Goal: Task Accomplishment & Management: Manage account settings

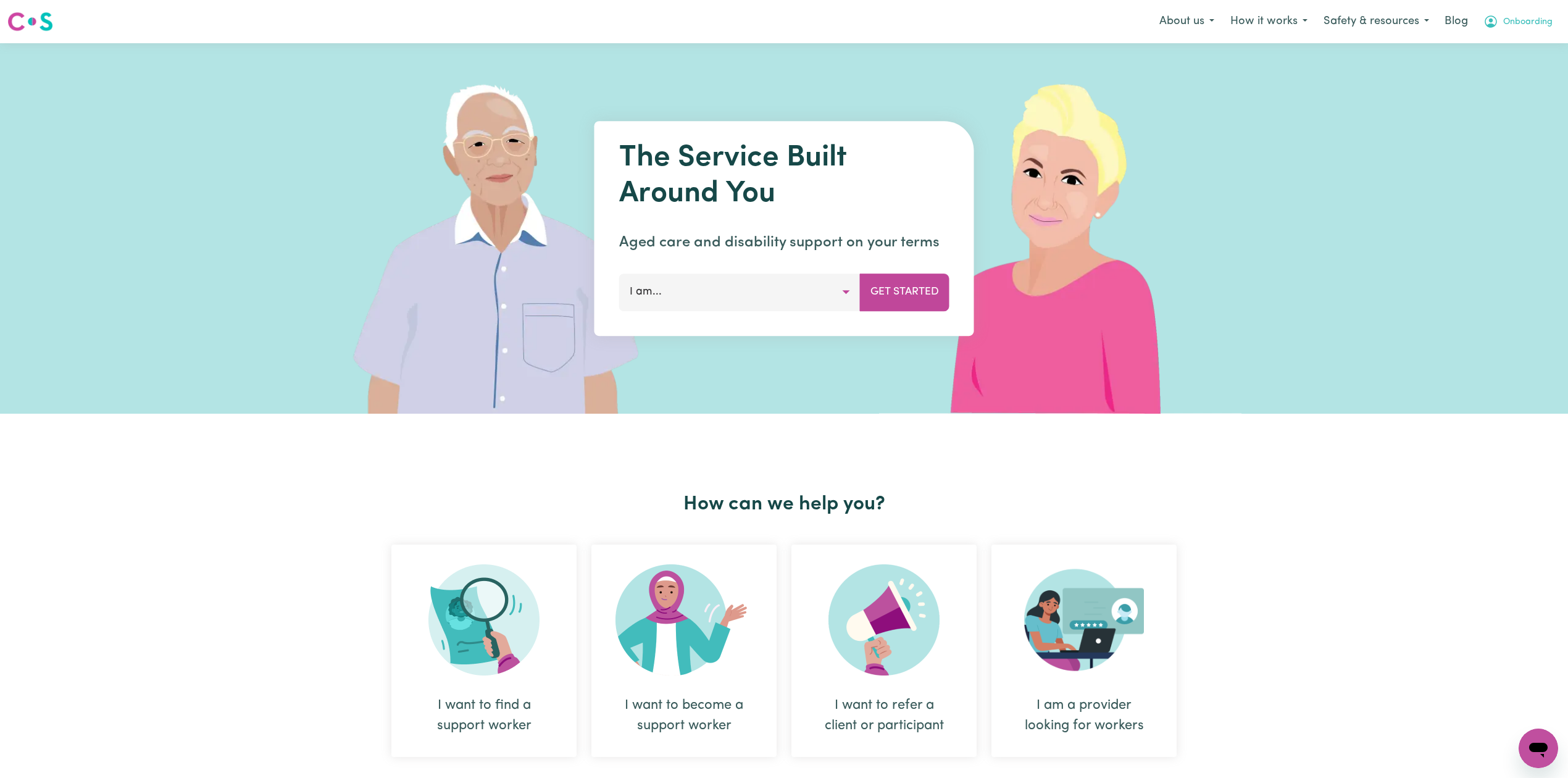
click at [1522, 26] on span "Onboarding" at bounding box center [1528, 22] width 49 height 14
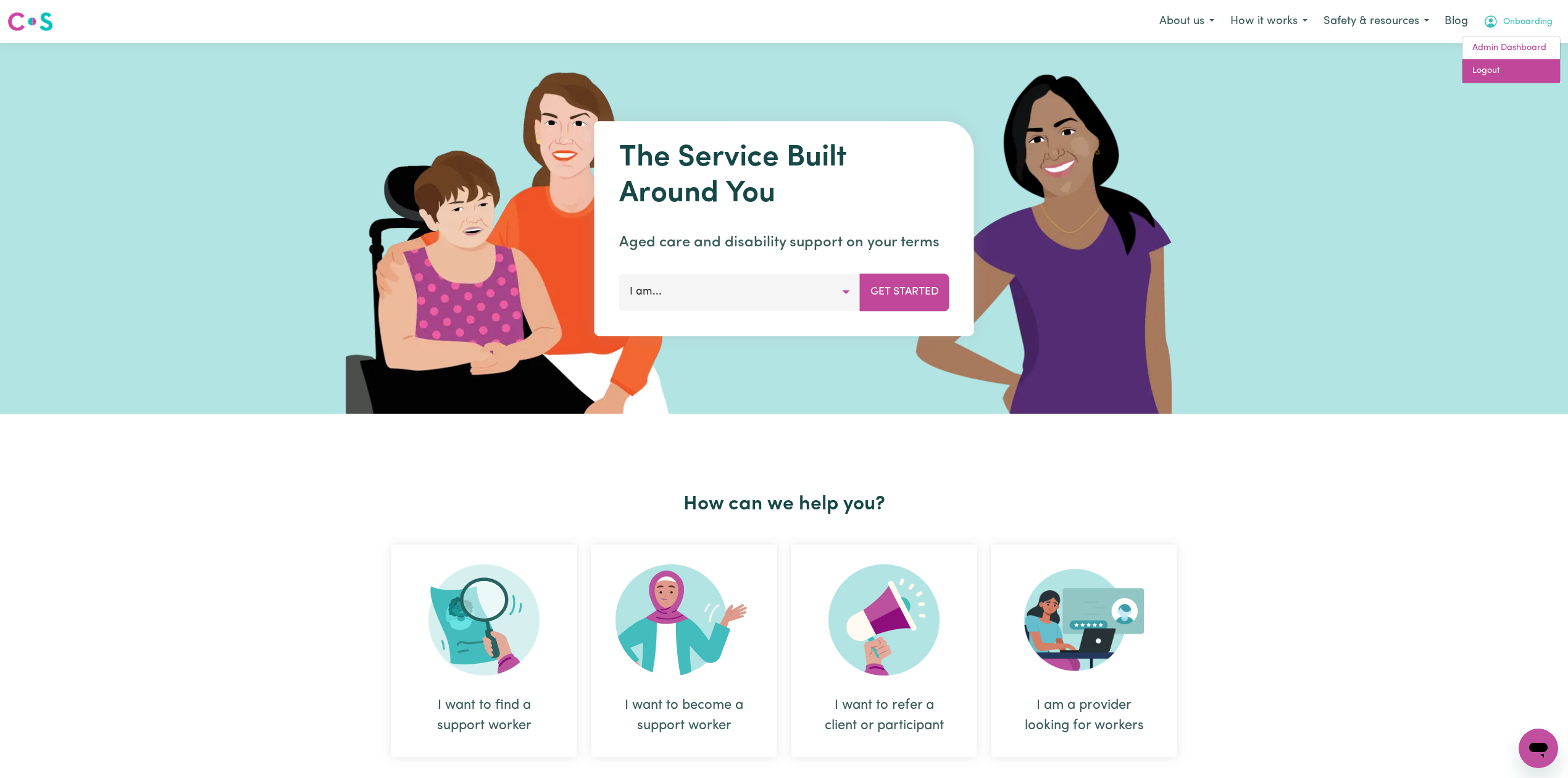
click at [1497, 62] on link "Logout" at bounding box center [1511, 71] width 97 height 23
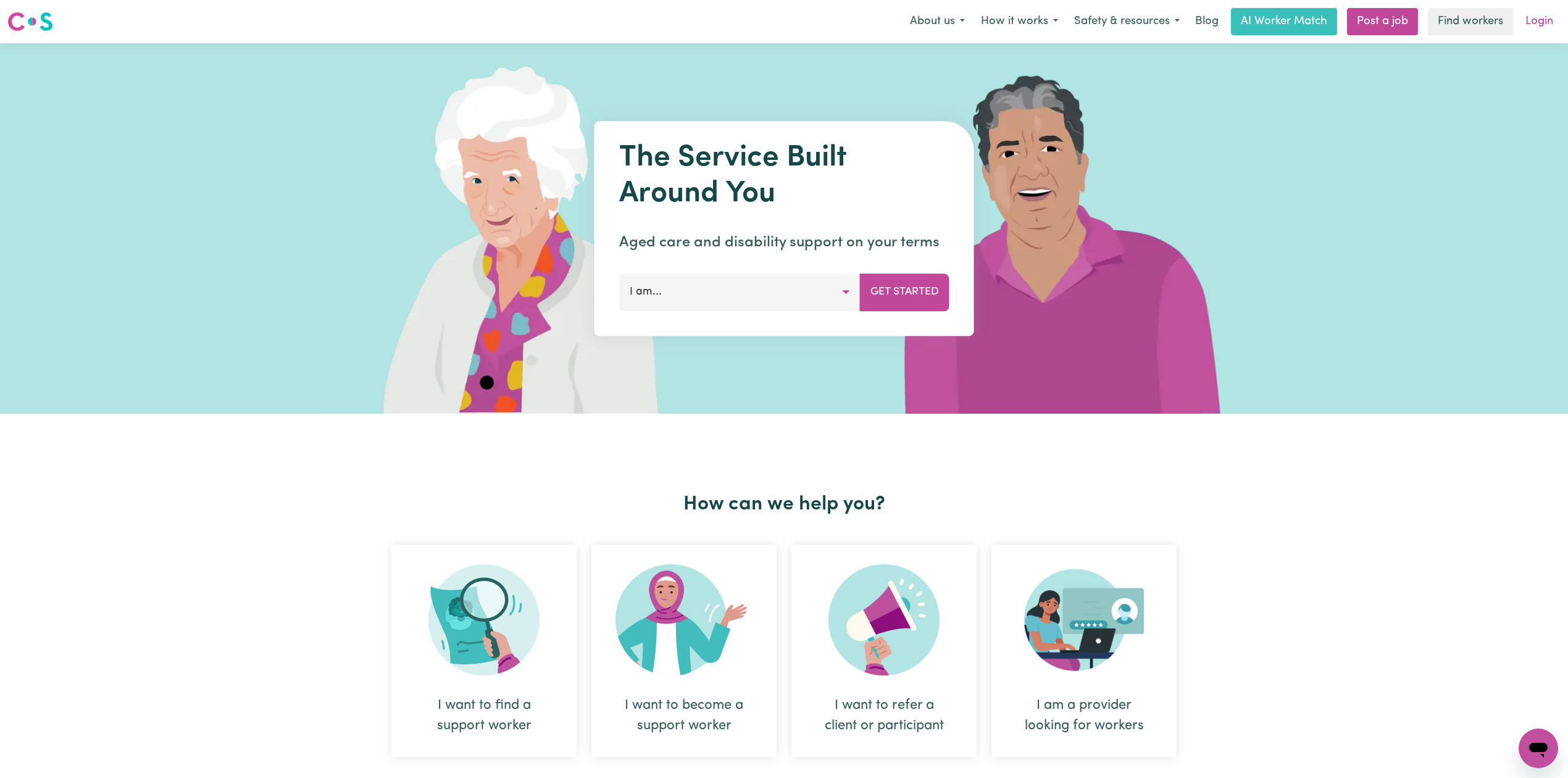
click at [1542, 21] on link "Login" at bounding box center [1539, 22] width 43 height 27
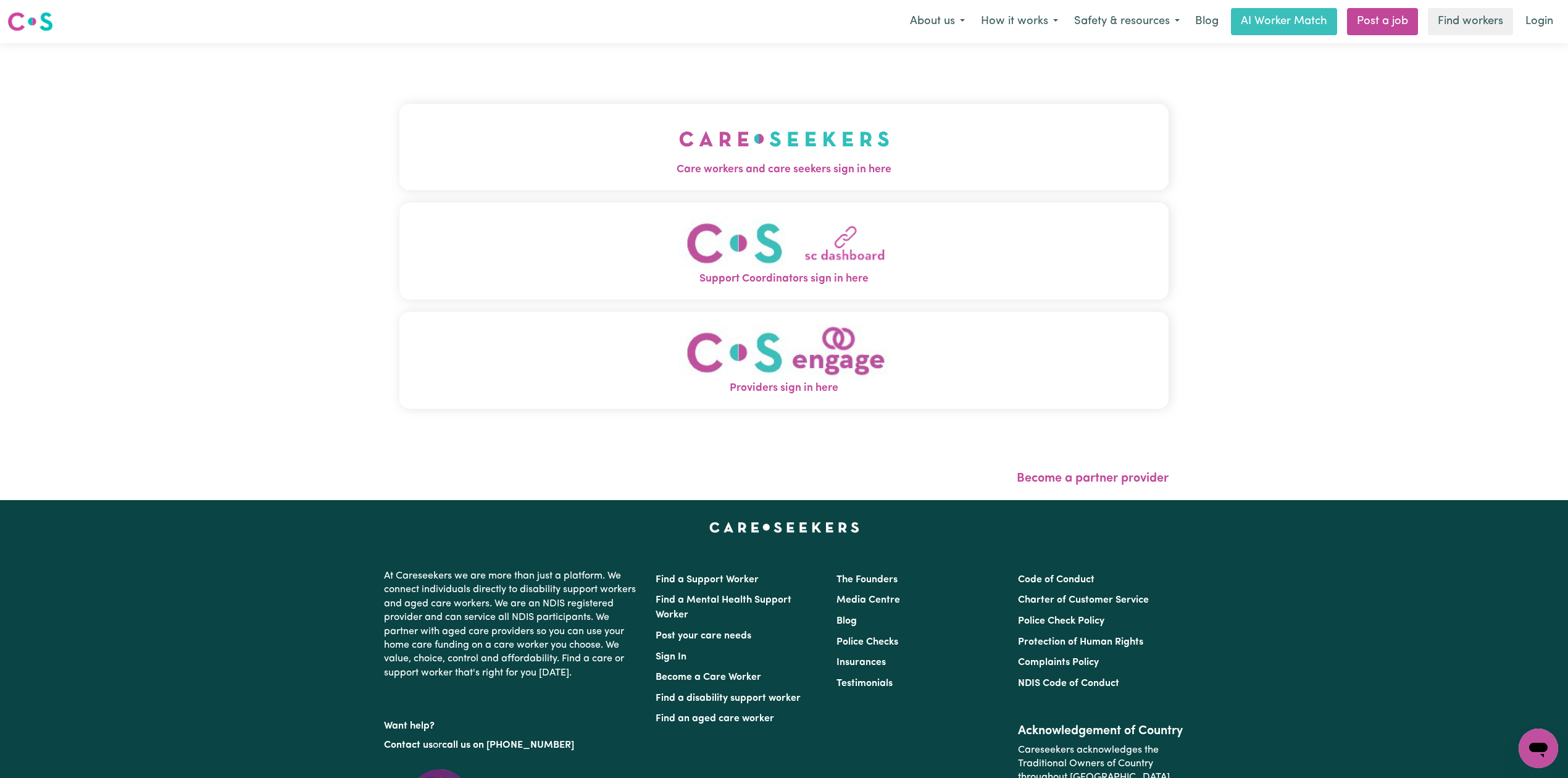
click at [613, 134] on button "Care workers and care seekers sign in here" at bounding box center [784, 147] width 769 height 86
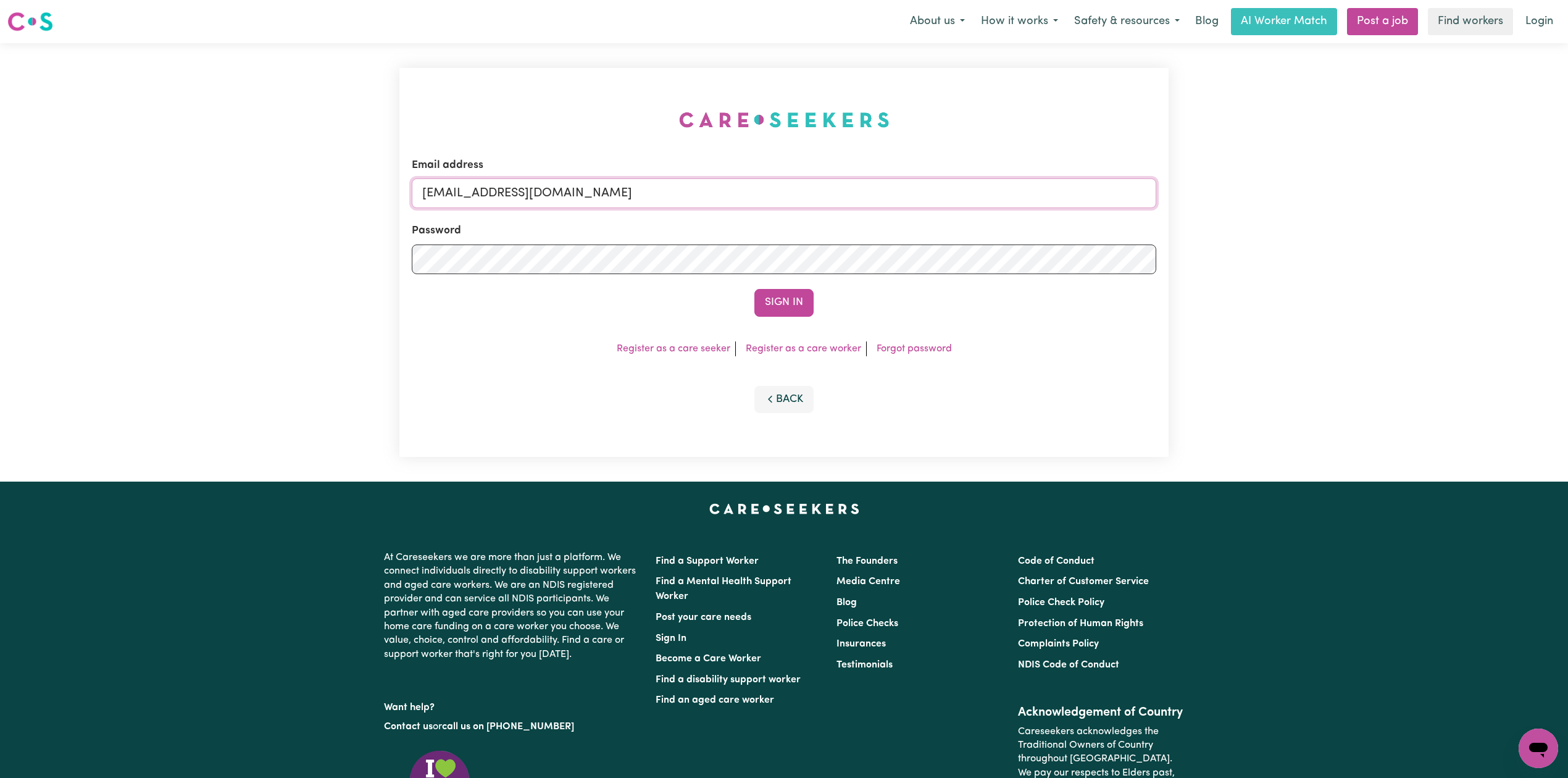
click at [623, 188] on input "[EMAIL_ADDRESS][DOMAIN_NAME]" at bounding box center [784, 193] width 745 height 30
click at [489, 189] on input "Superuser~[EMAIL_ADDRESS][DOMAIN_NAME]" at bounding box center [784, 193] width 745 height 30
type input "Superuser~[EMAIL_ADDRESS][DOMAIN_NAME]"
click at [754, 289] on button "Sign In" at bounding box center [784, 303] width 59 height 27
